Goal: Information Seeking & Learning: Check status

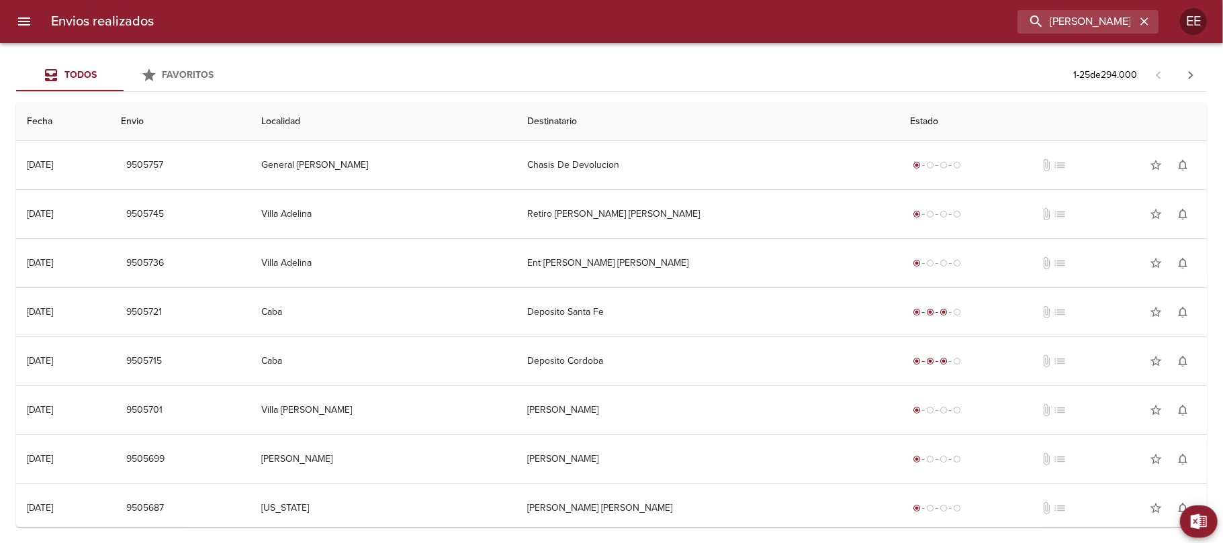
type input "[PERSON_NAME]"
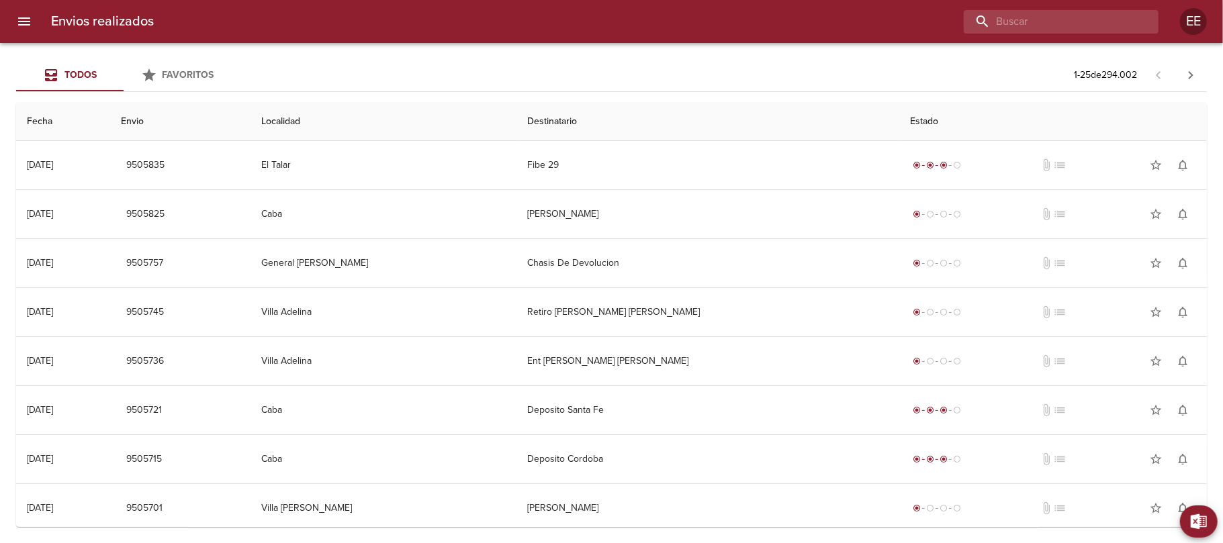
paste input "Juan Patricio Lara"
type input "Juan Patricio Lara"
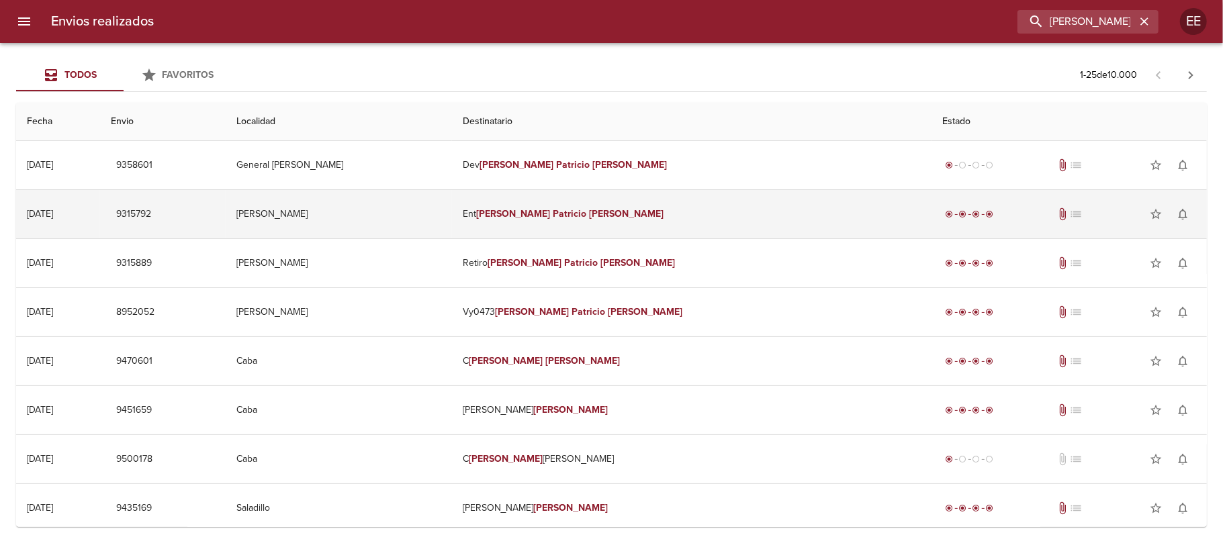
click at [587, 210] on em "Patricio" at bounding box center [570, 213] width 34 height 11
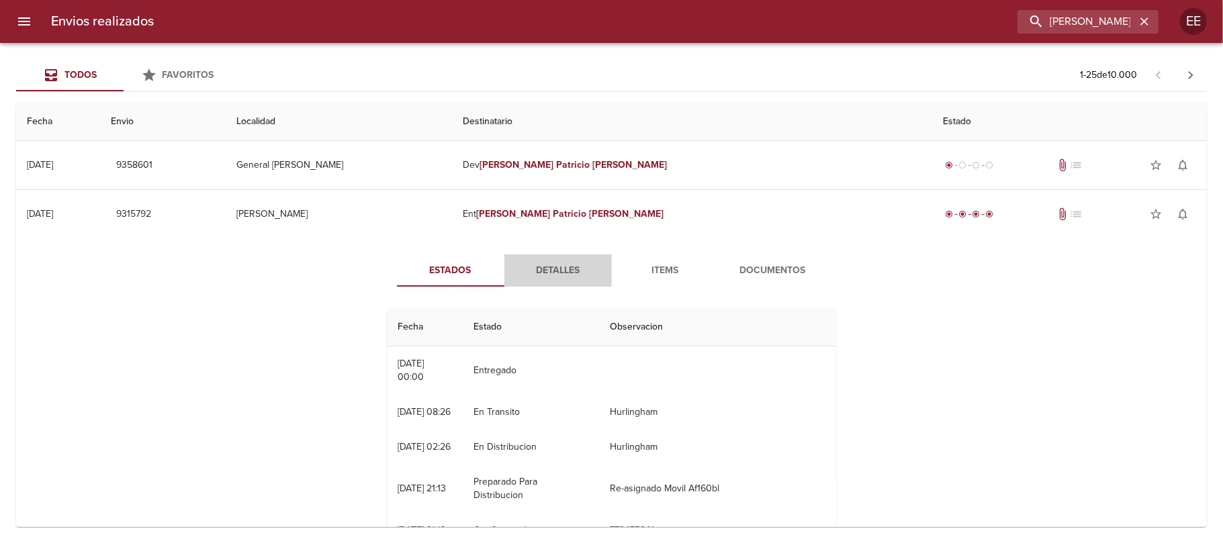
click at [548, 267] on span "Detalles" at bounding box center [557, 271] width 91 height 17
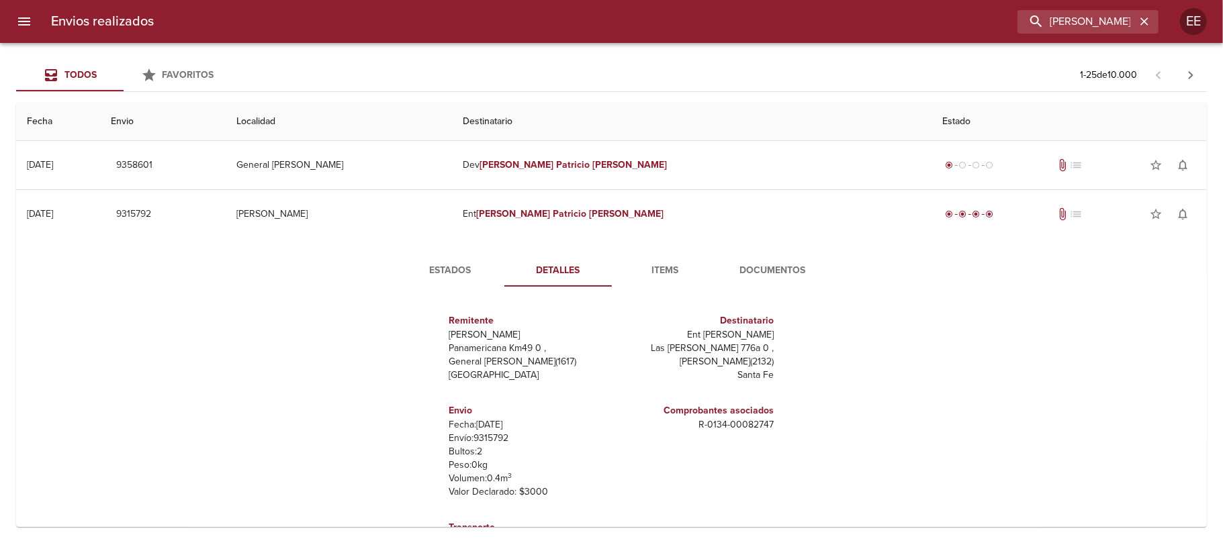
click at [664, 269] on span "Items" at bounding box center [665, 271] width 91 height 17
